Goal: Transaction & Acquisition: Download file/media

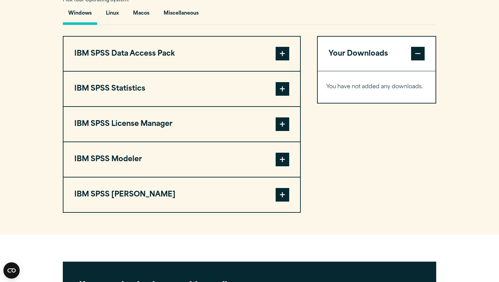
scroll to position [504, 0]
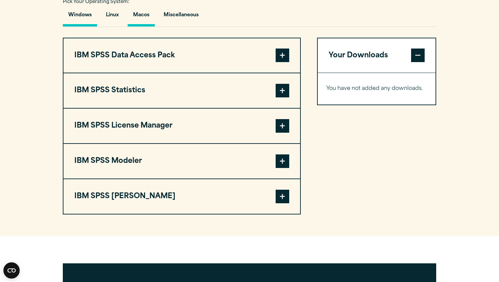
click at [144, 26] on button "Macos" at bounding box center [141, 16] width 27 height 19
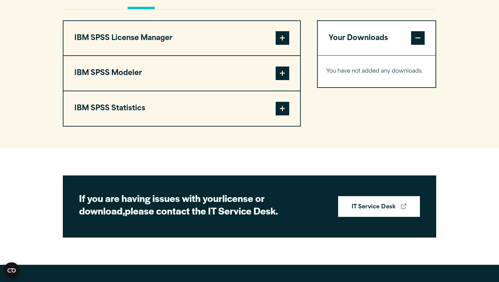
scroll to position [523, 0]
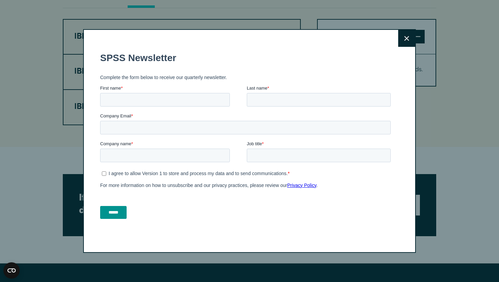
click at [118, 215] on input "******" at bounding box center [113, 212] width 26 height 13
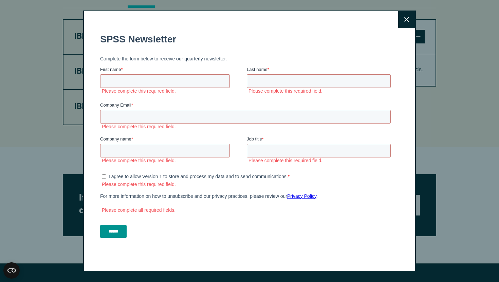
click at [408, 15] on button "Close" at bounding box center [406, 19] width 17 height 17
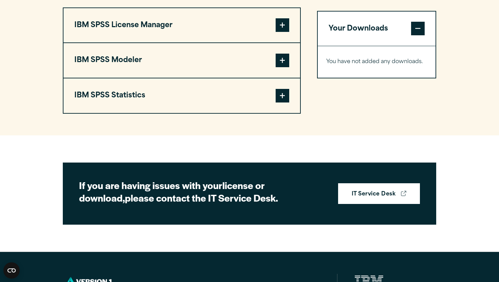
scroll to position [533, 0]
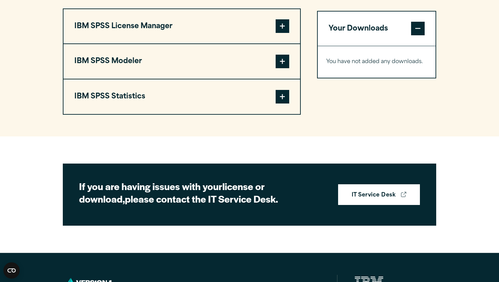
click at [391, 46] on button "Your Downloads" at bounding box center [377, 29] width 118 height 35
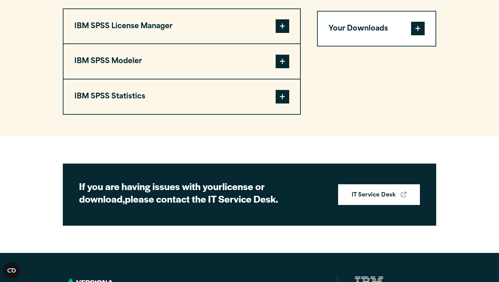
click at [387, 46] on button "Your Downloads" at bounding box center [377, 29] width 118 height 35
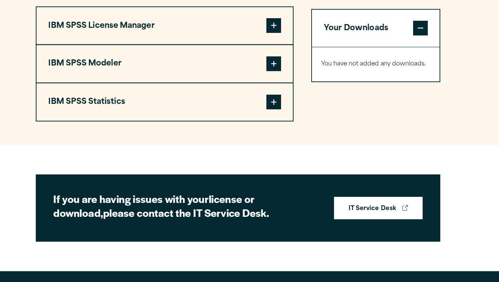
click at [423, 36] on span at bounding box center [418, 29] width 14 height 14
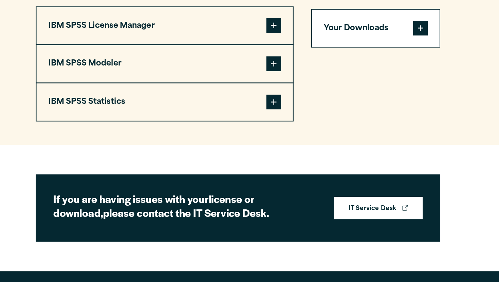
click at [423, 36] on span at bounding box center [418, 29] width 14 height 14
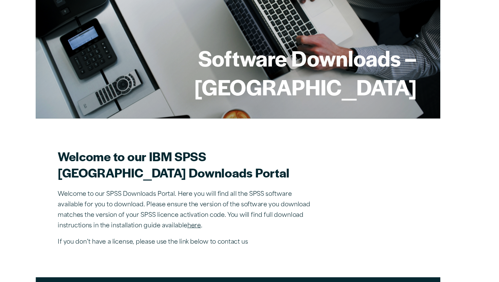
scroll to position [0, 0]
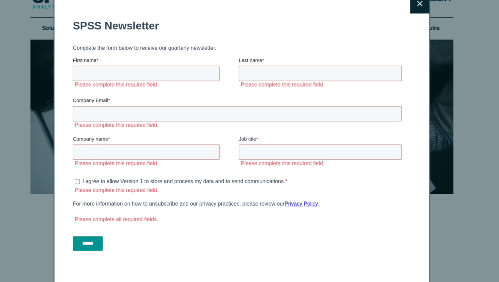
click at [406, 18] on icon at bounding box center [406, 19] width 5 height 5
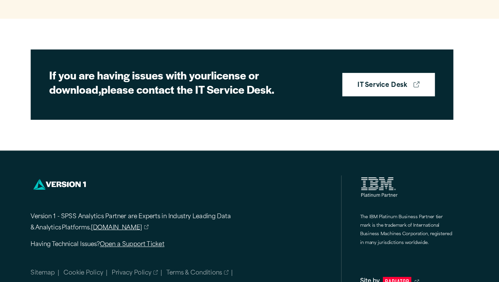
scroll to position [662, 0]
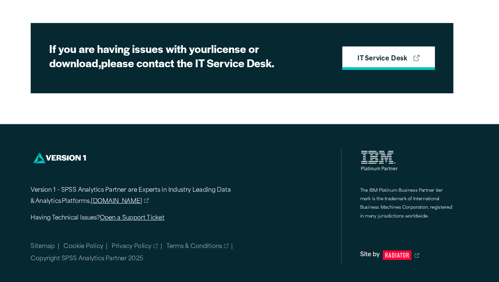
click at [355, 77] on link "IT Service Desk" at bounding box center [379, 84] width 82 height 21
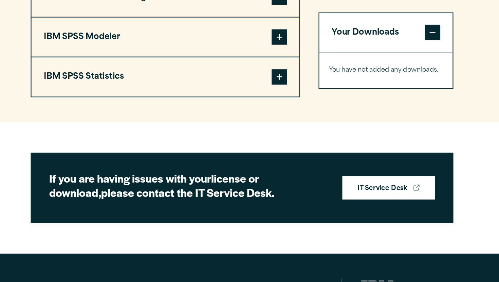
scroll to position [508, 0]
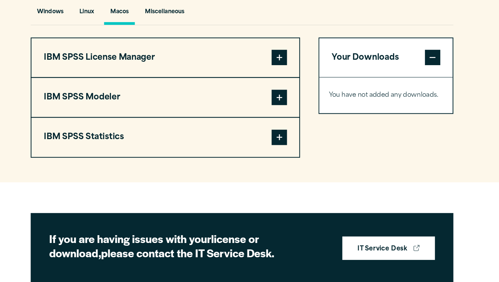
click at [146, 22] on button "Macos" at bounding box center [141, 12] width 27 height 19
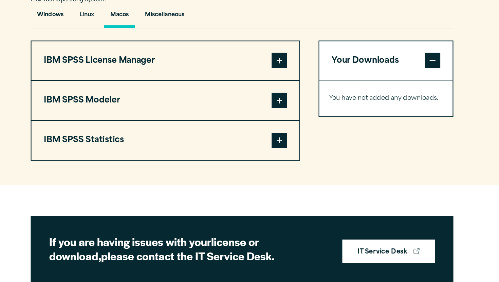
scroll to position [504, 0]
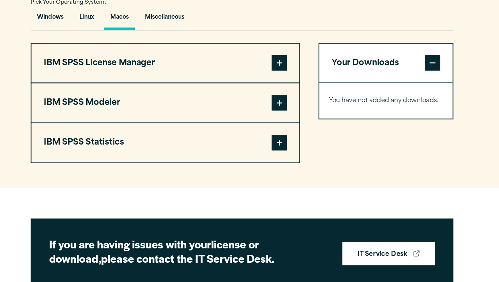
click at [284, 133] on span at bounding box center [283, 127] width 14 height 14
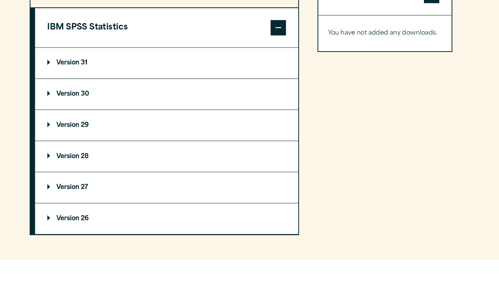
scroll to position [573, 0]
click at [148, 127] on summary "Version 30" at bounding box center [184, 115] width 233 height 27
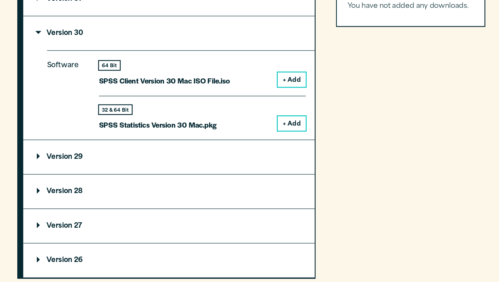
scroll to position [605, 0]
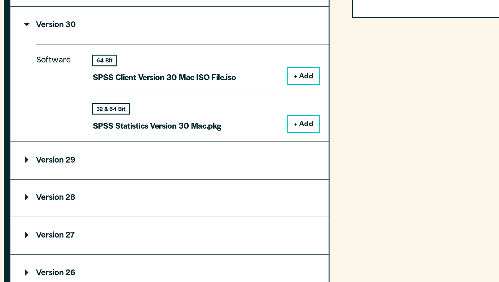
click at [284, 127] on button "+ Add" at bounding box center [282, 121] width 22 height 12
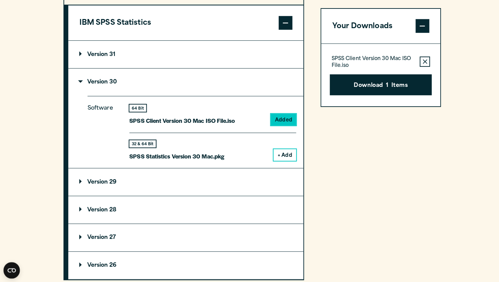
scroll to position [604, 0]
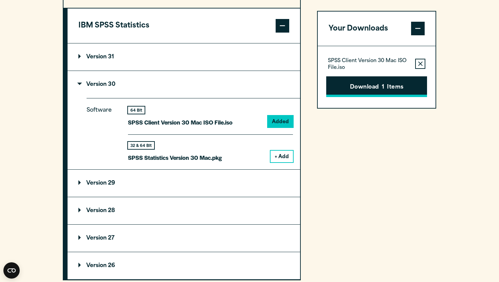
click at [386, 90] on button "Download 1 Items" at bounding box center [376, 86] width 101 height 21
